Goal: Information Seeking & Learning: Learn about a topic

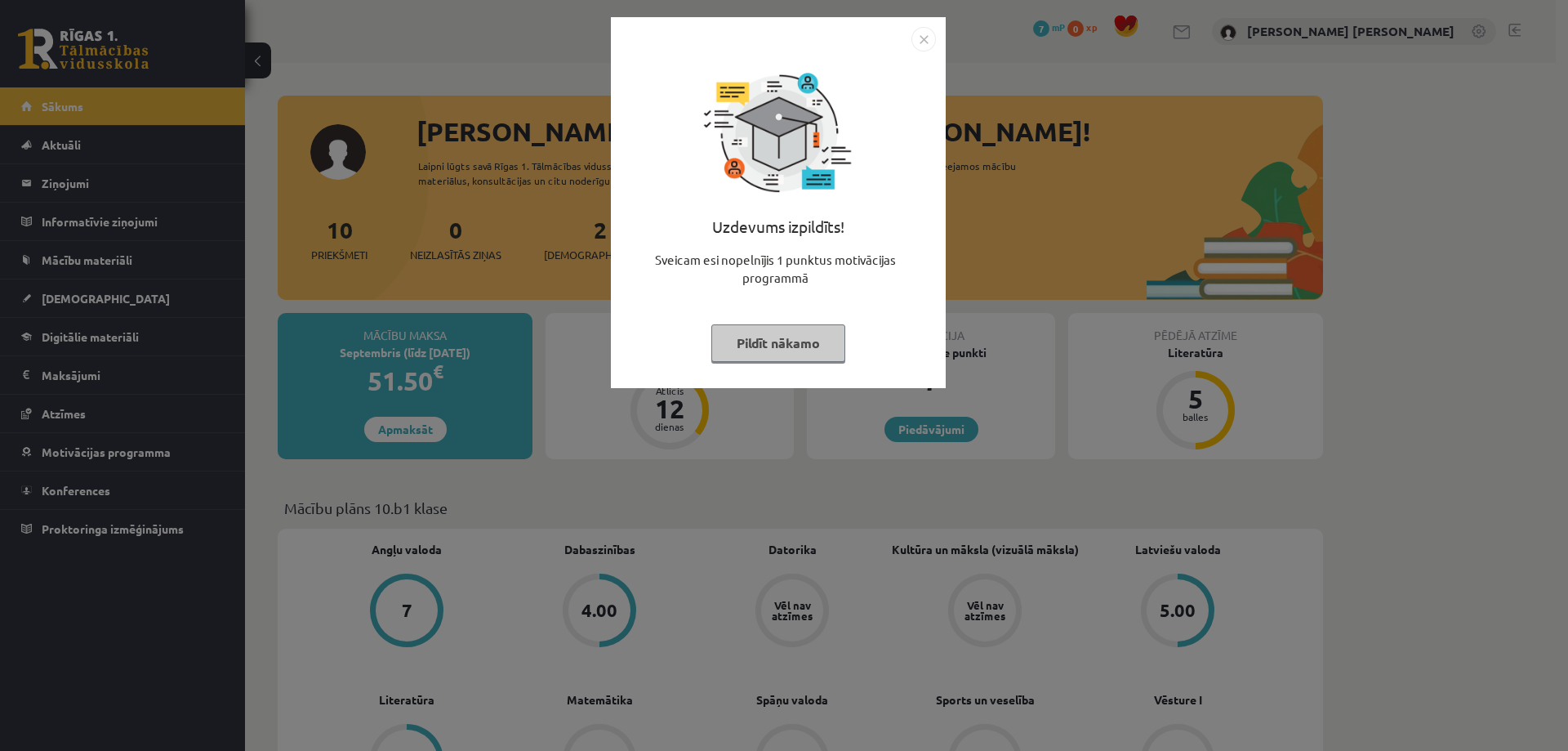
click at [926, 40] on img "Close" at bounding box center [923, 39] width 25 height 25
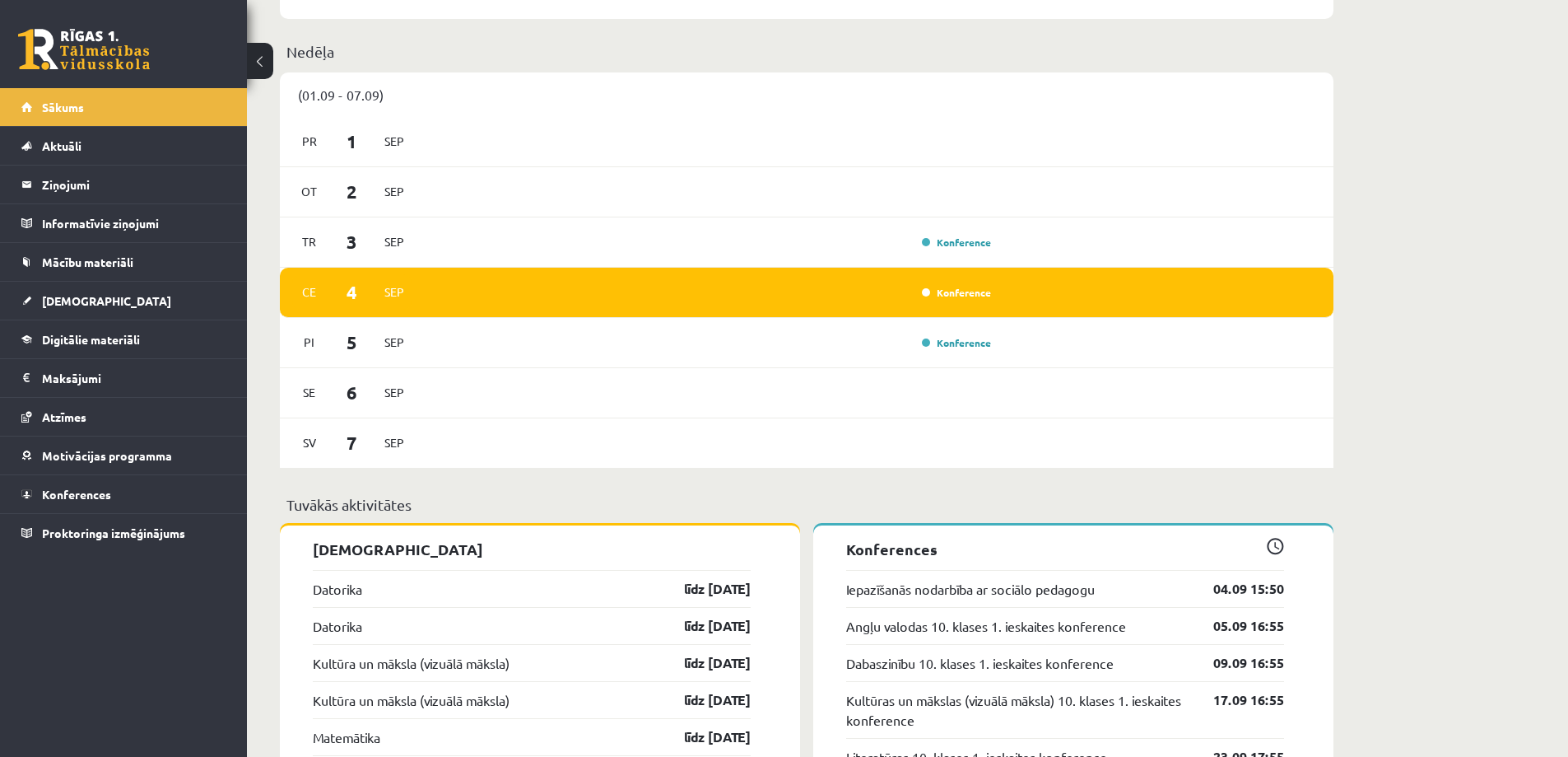
scroll to position [906, 0]
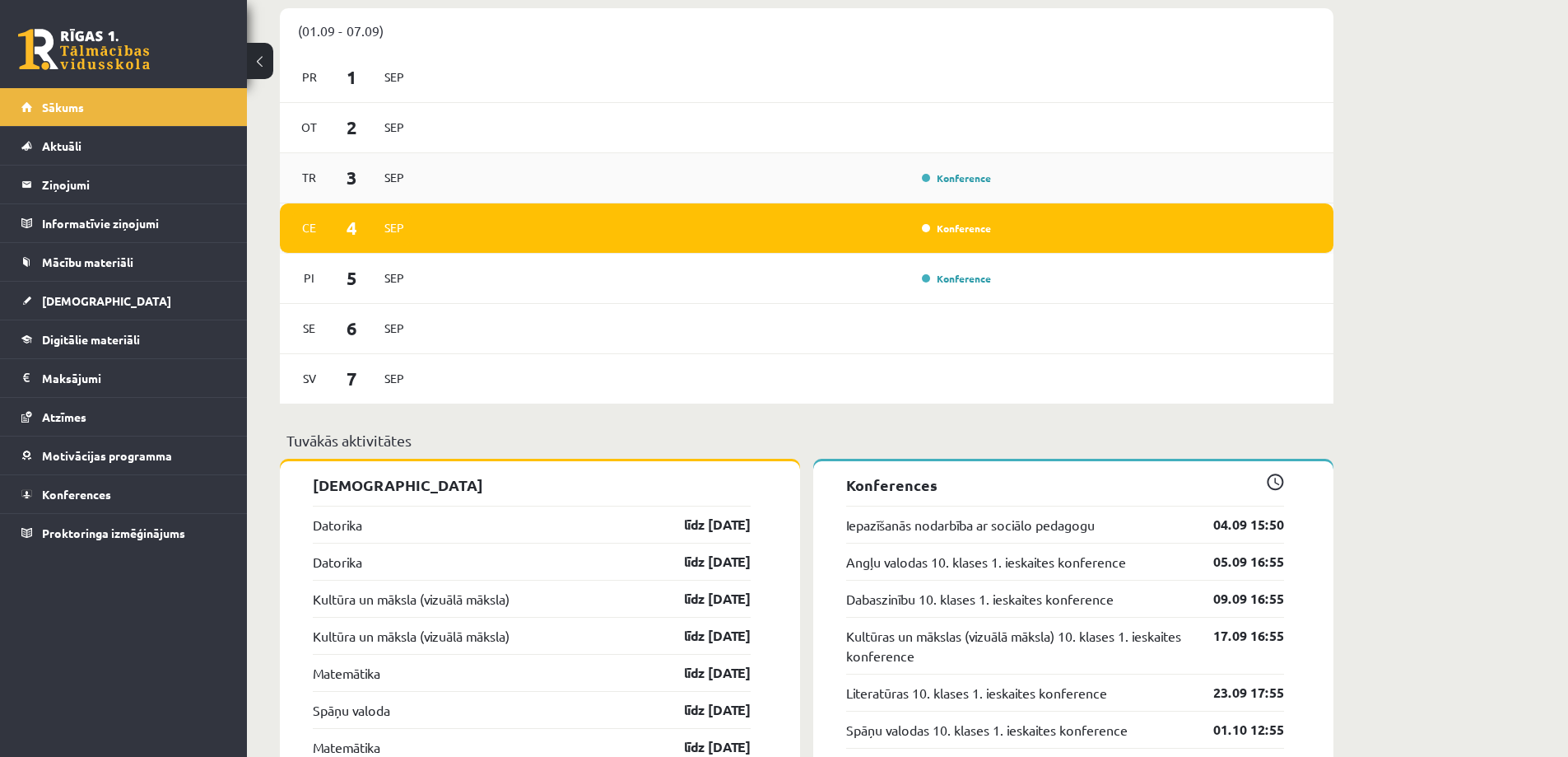
click at [960, 185] on div "Konference" at bounding box center [955, 178] width 83 height 16
click at [963, 178] on link "Konference" at bounding box center [957, 178] width 69 height 13
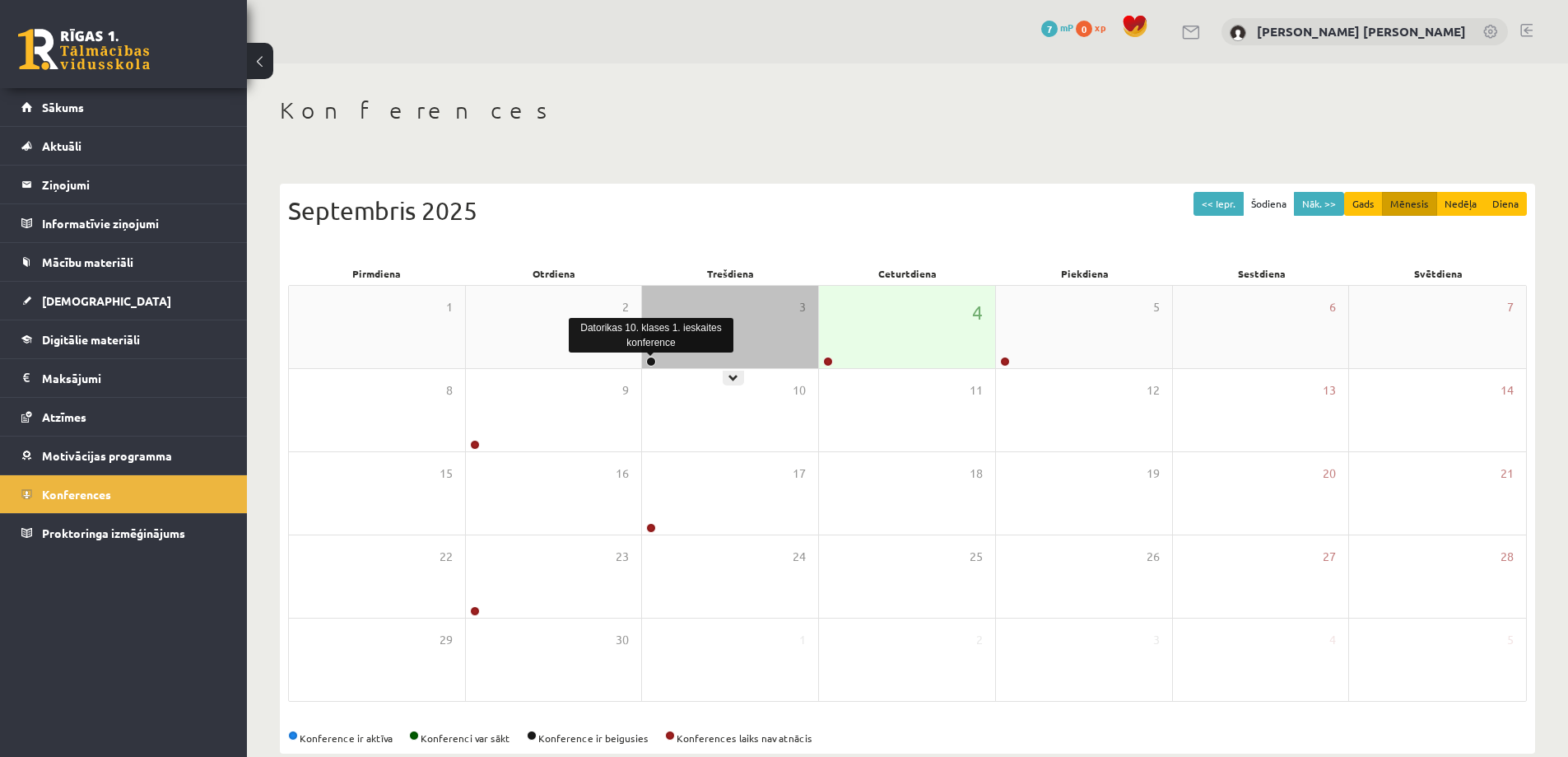
click at [652, 360] on link at bounding box center [651, 361] width 9 height 9
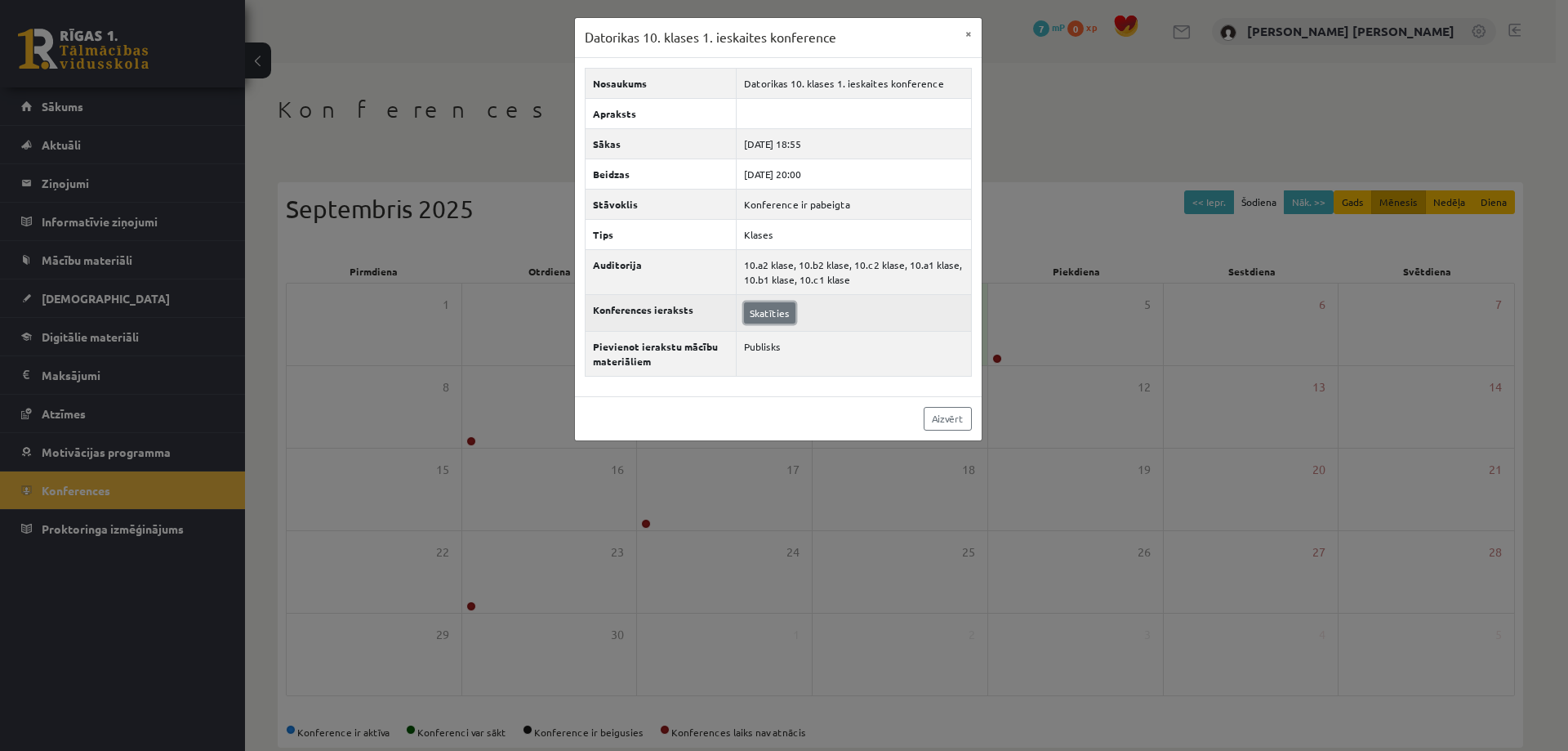
click at [755, 313] on link "Skatīties" at bounding box center [769, 312] width 51 height 21
click at [929, 424] on link "Aizvērt" at bounding box center [947, 419] width 48 height 24
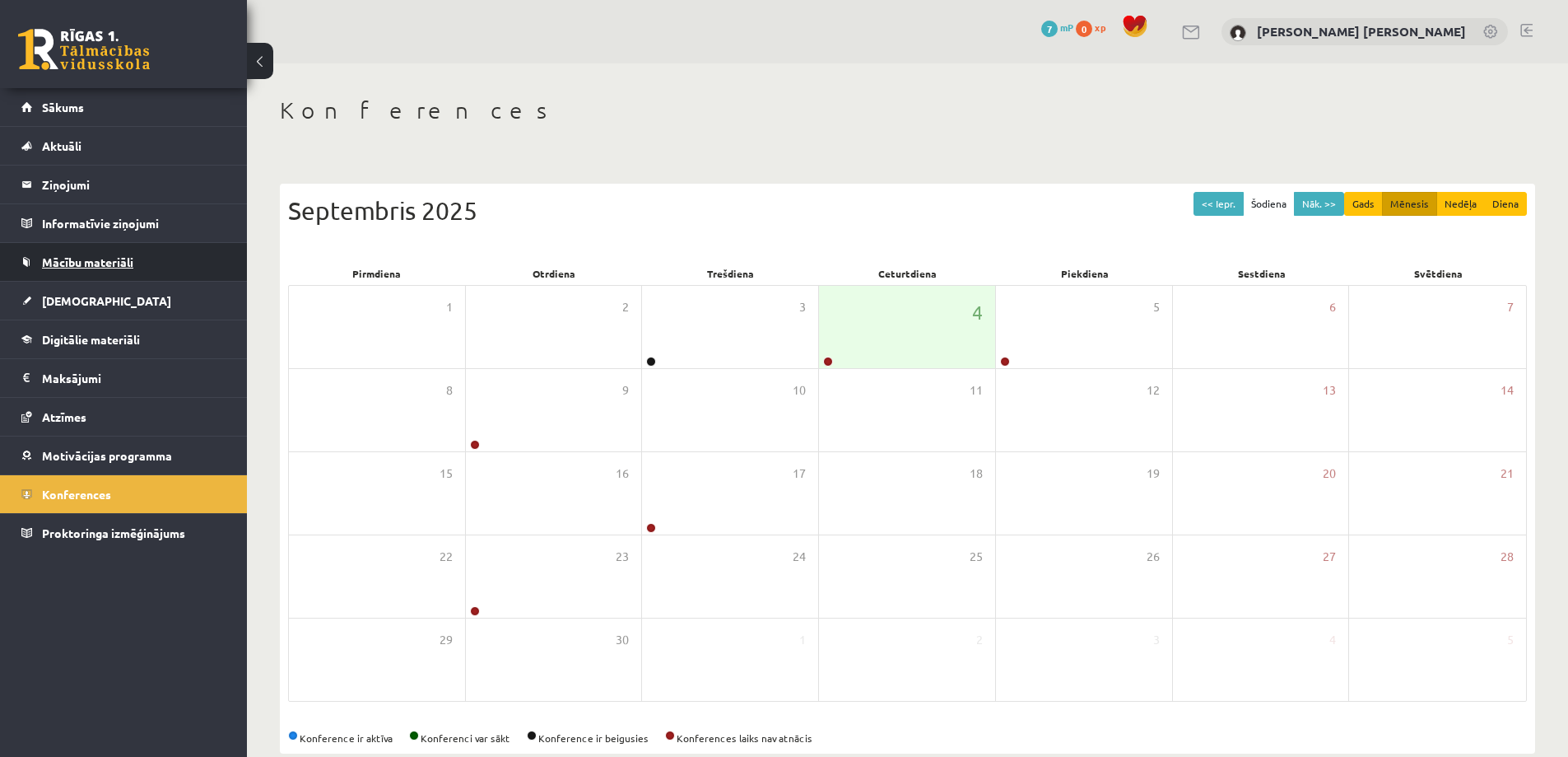
click at [60, 266] on span "Mācību materiāli" at bounding box center [88, 261] width 91 height 15
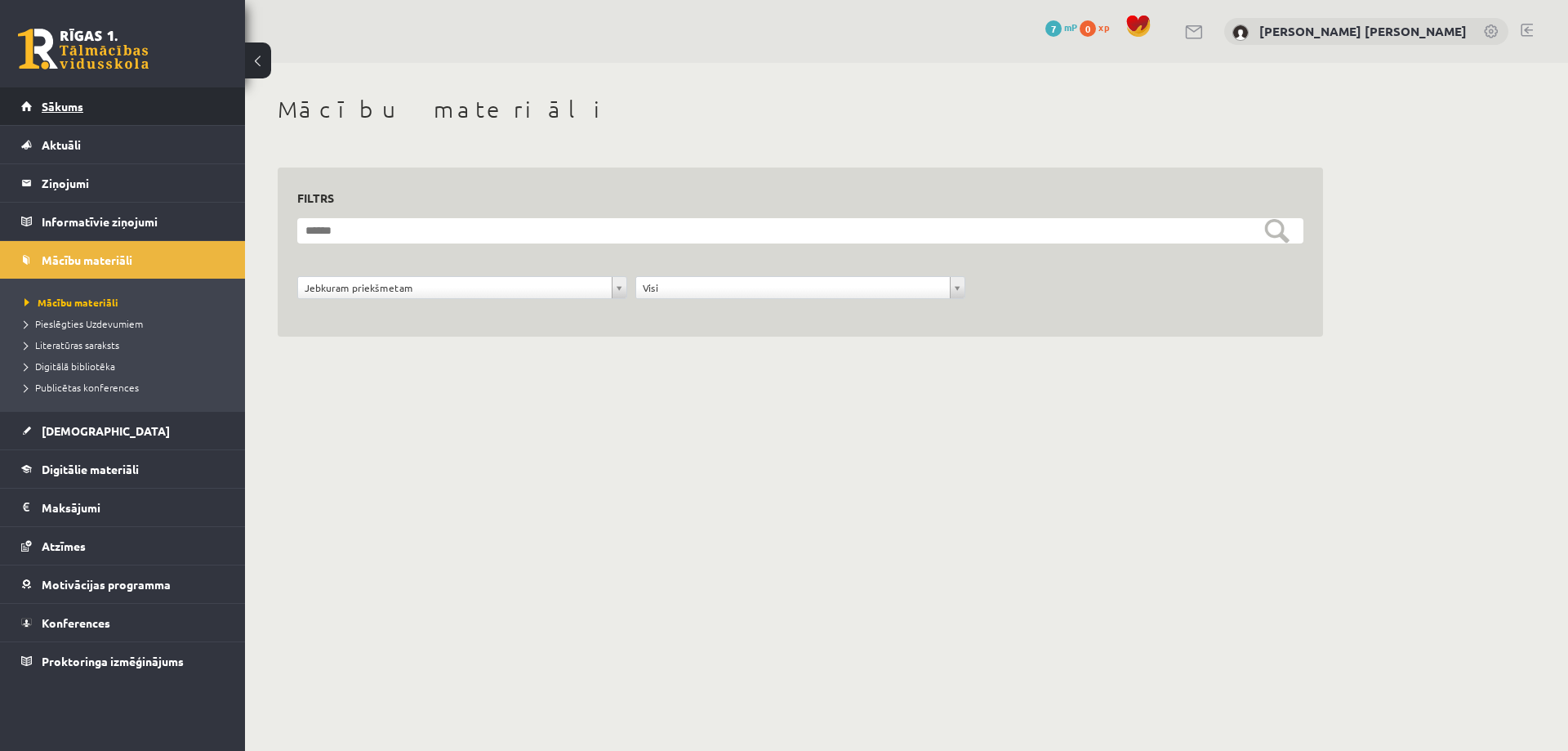
click at [47, 103] on span "Sākums" at bounding box center [62, 106] width 42 height 15
